Goal: Task Accomplishment & Management: Use online tool/utility

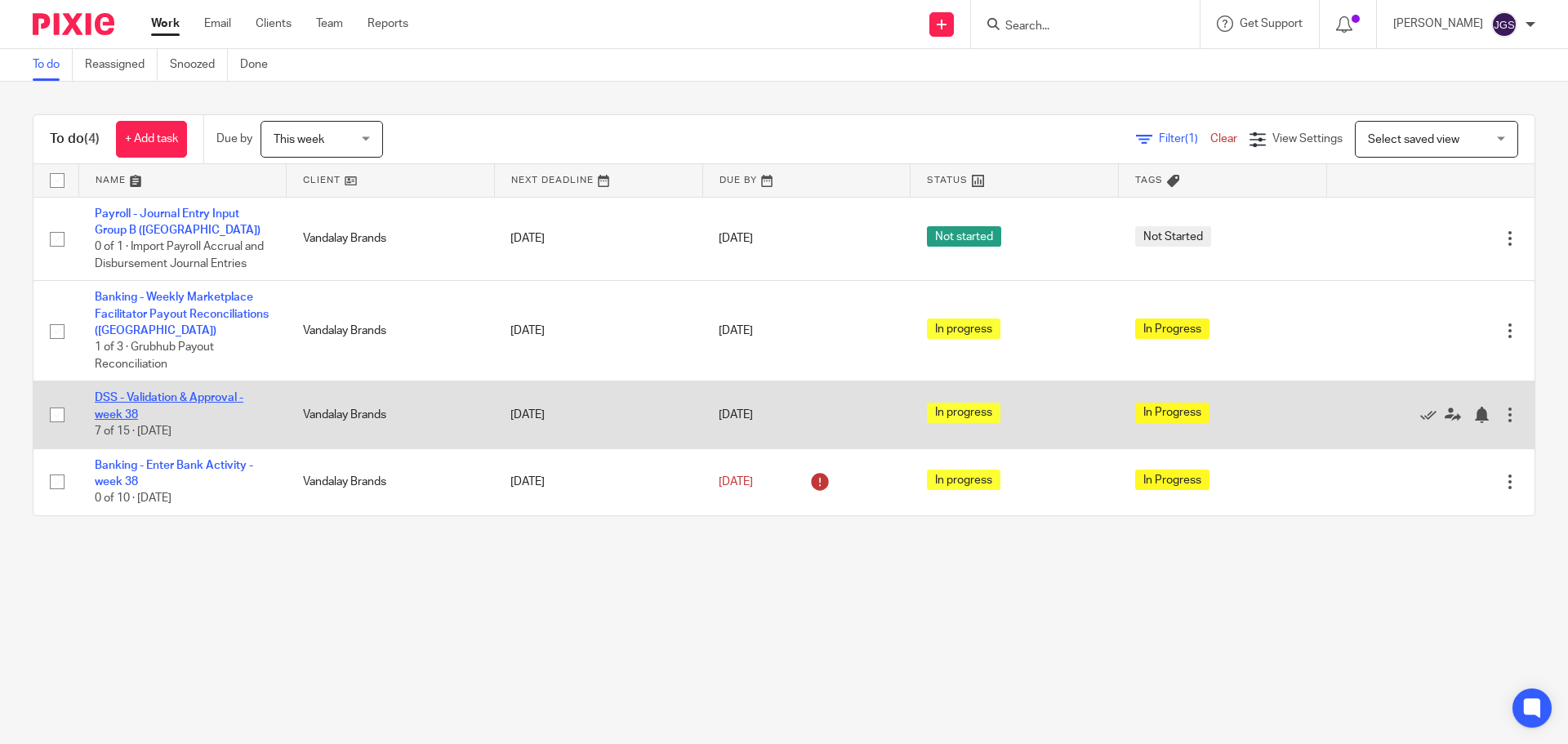
click at [180, 398] on link "DSS - Validation & Approval - week 38" at bounding box center [168, 405] width 149 height 27
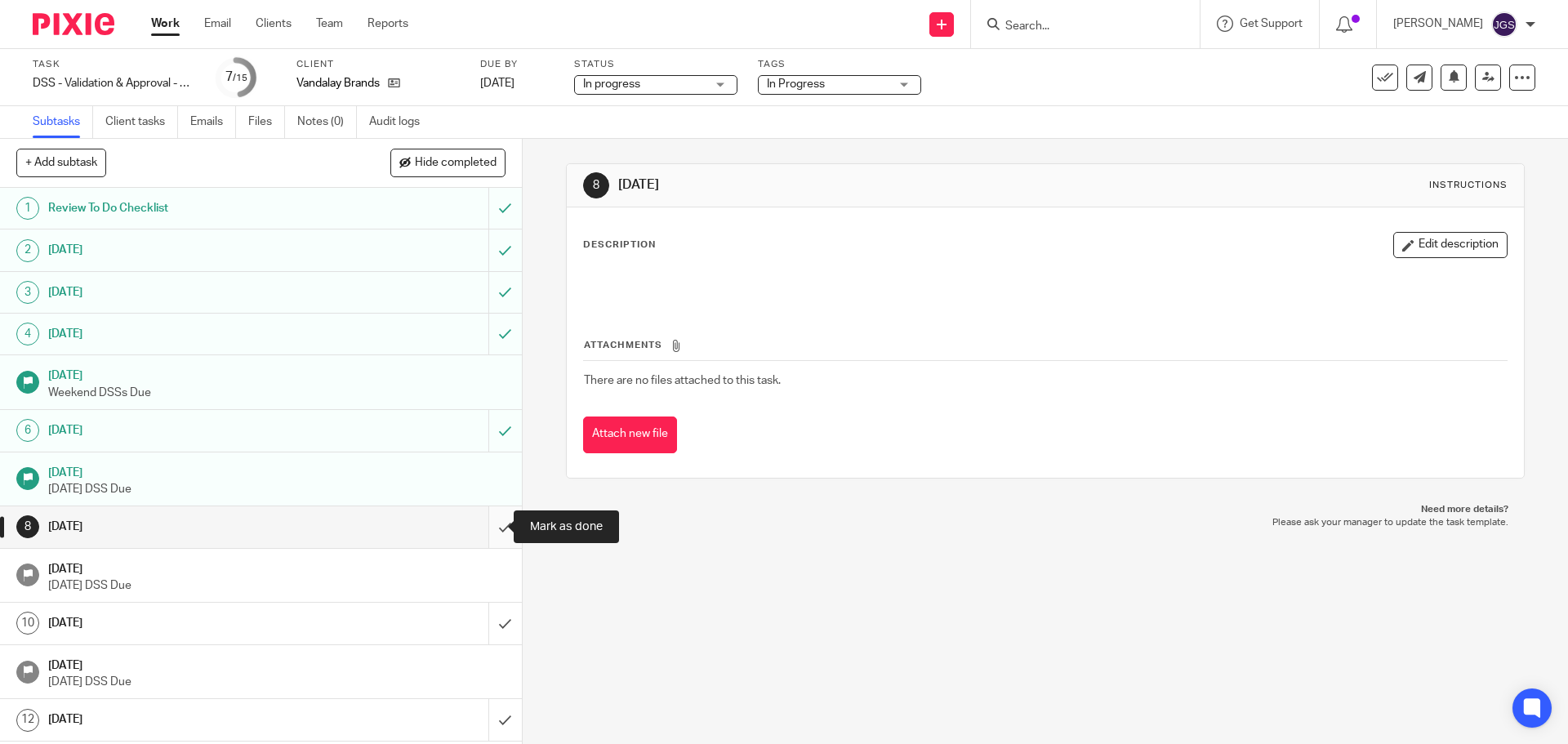
click at [485, 530] on input "submit" at bounding box center [261, 526] width 522 height 41
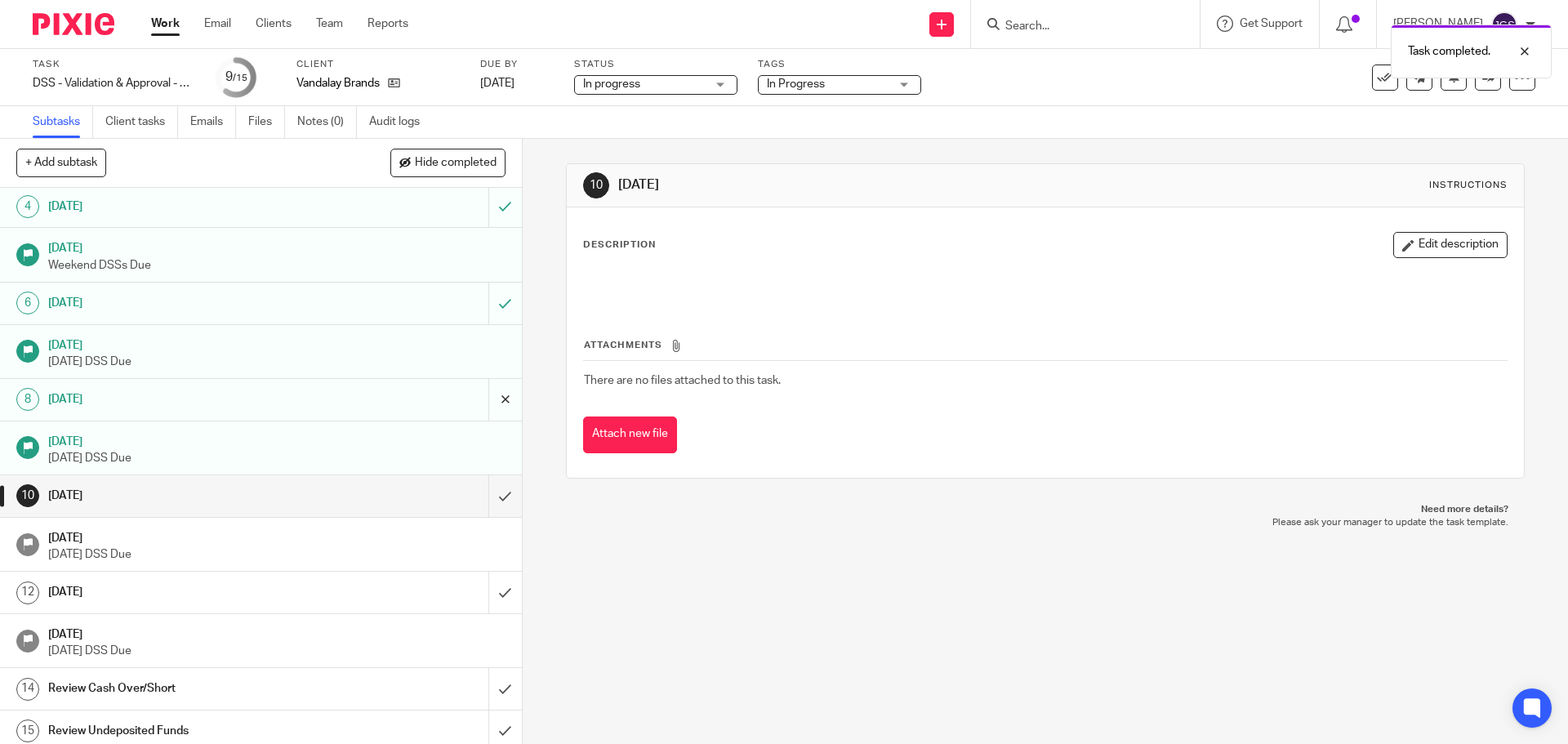
scroll to position [136, 0]
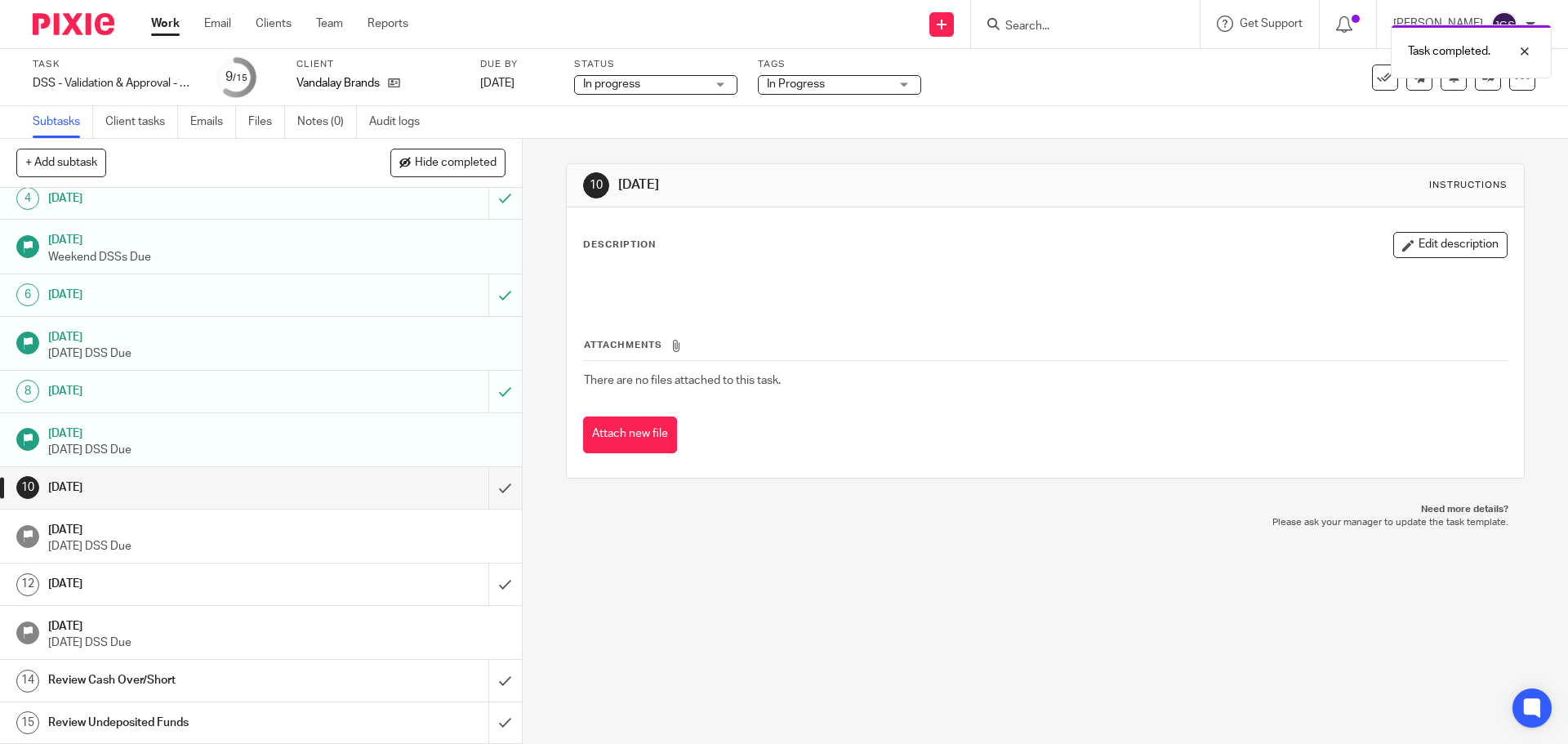
click at [154, 21] on link "Work" at bounding box center [165, 24] width 28 height 17
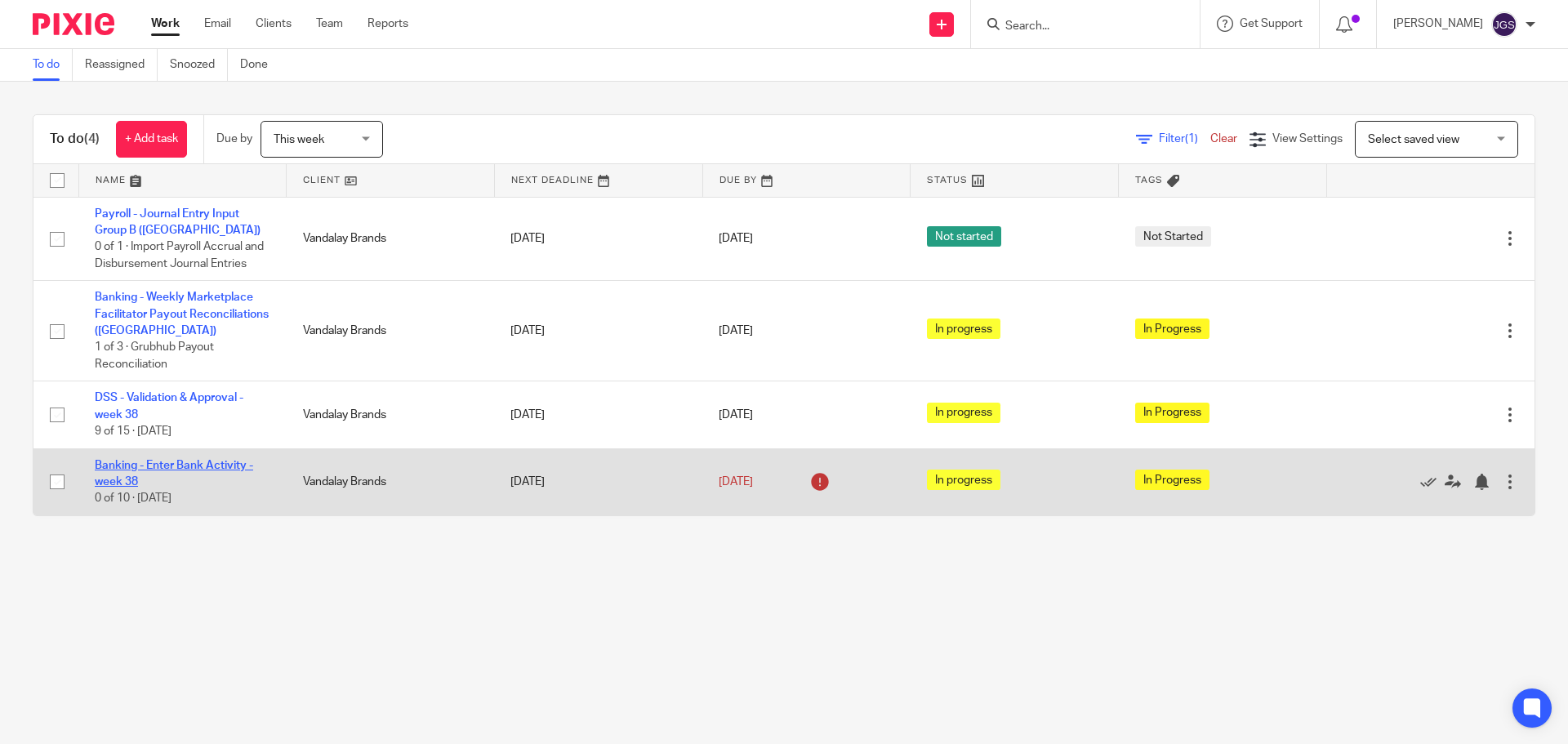
click at [139, 467] on link "Banking - Enter Bank Activity - week 38" at bounding box center [174, 473] width 159 height 27
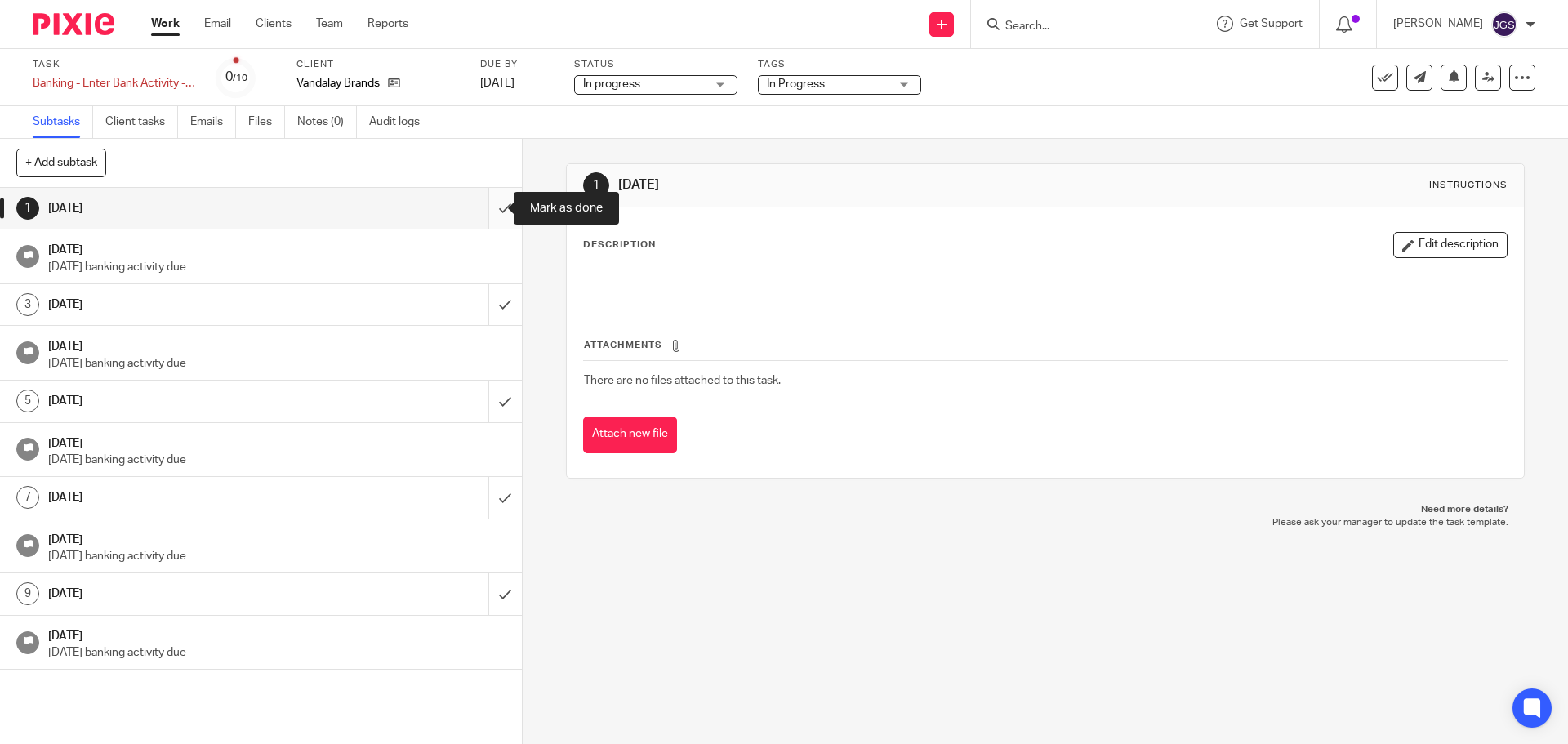
click at [484, 208] on input "submit" at bounding box center [261, 208] width 522 height 41
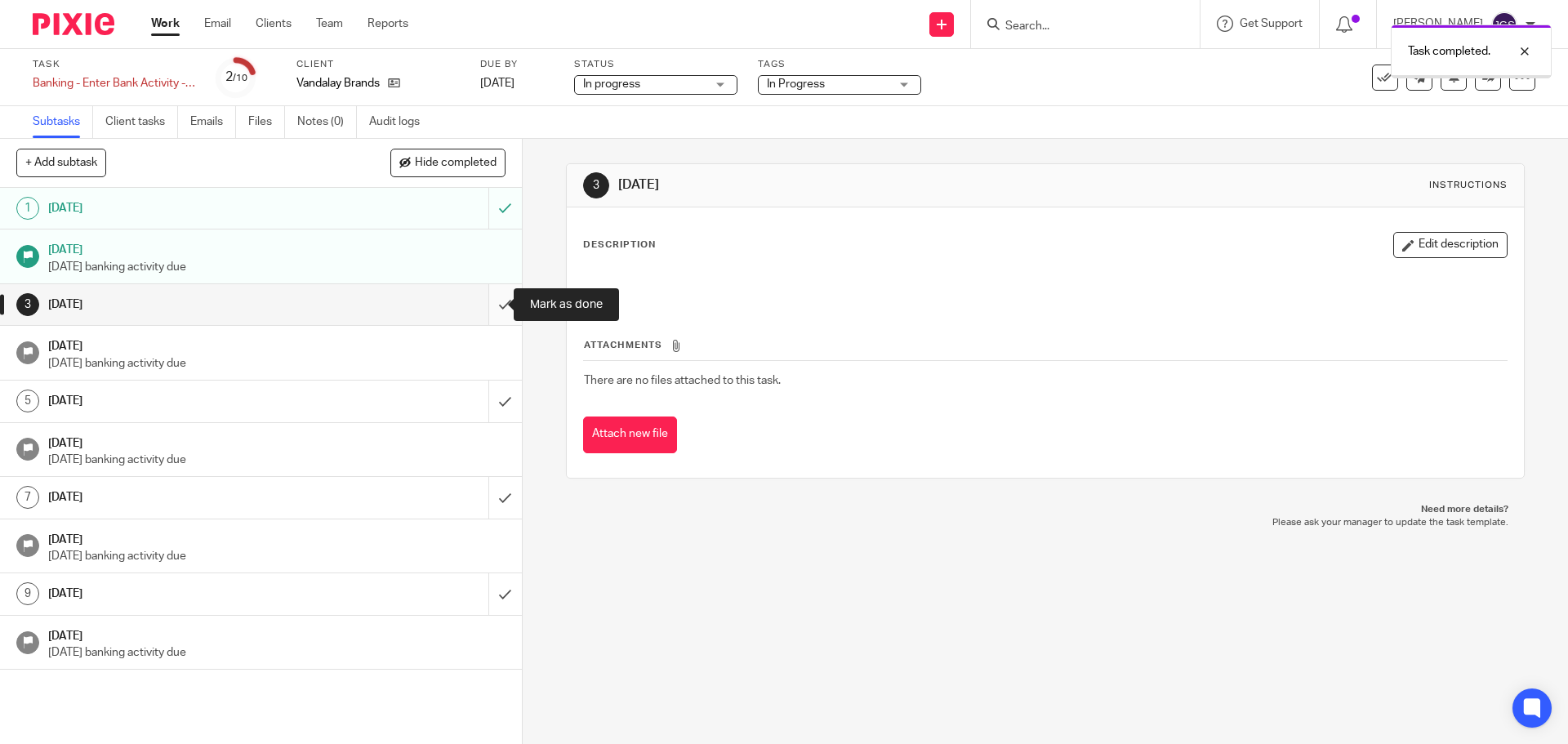
click at [486, 305] on input "submit" at bounding box center [261, 304] width 522 height 41
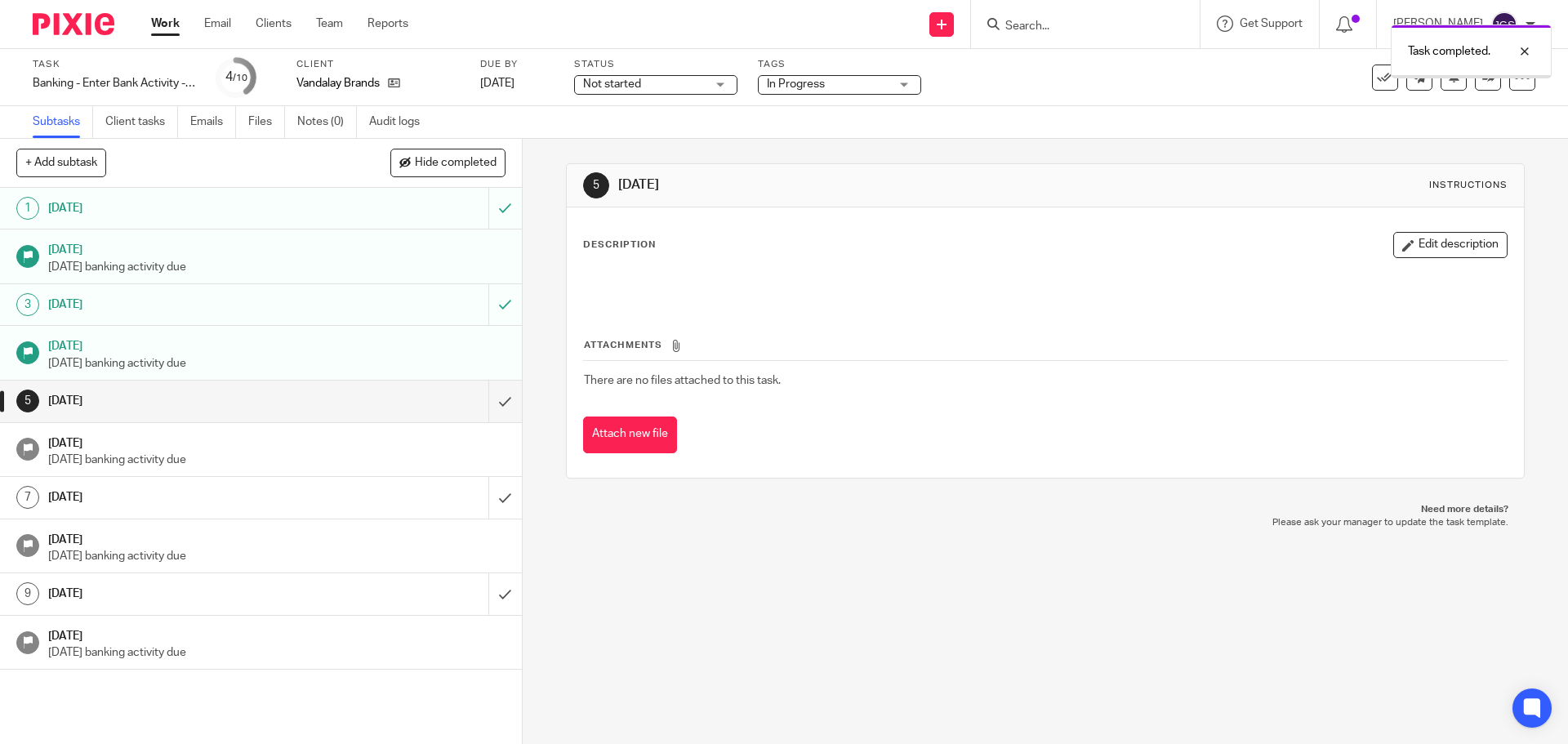
click at [171, 21] on link "Work" at bounding box center [165, 24] width 28 height 17
